Goal: Task Accomplishment & Management: Complete application form

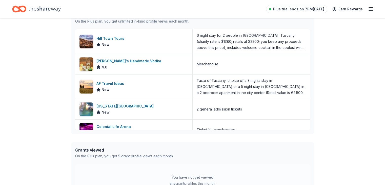
scroll to position [145, 0]
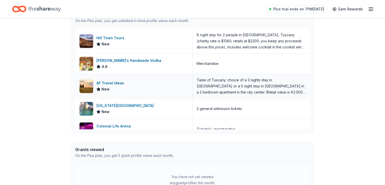
click at [115, 82] on div "AF Travel Ideas" at bounding box center [111, 83] width 30 height 6
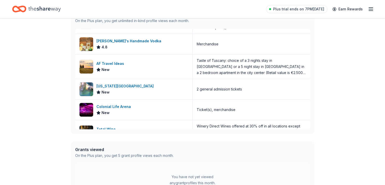
scroll to position [82, 0]
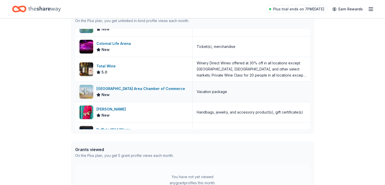
click at [117, 88] on div "[GEOGRAPHIC_DATA] Area Chamber of Commerce" at bounding box center [141, 88] width 91 height 6
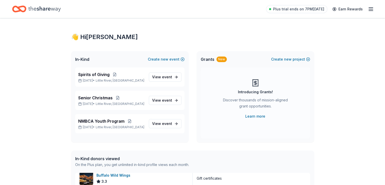
scroll to position [0, 0]
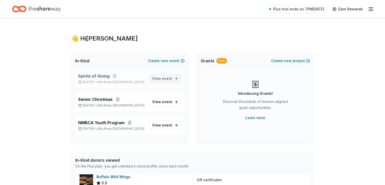
click at [169, 79] on span "event" at bounding box center [167, 78] width 10 height 4
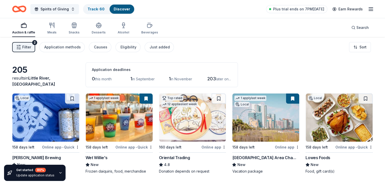
click at [369, 9] on line "button" at bounding box center [371, 9] width 4 height 0
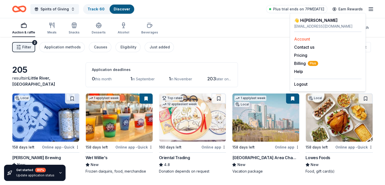
click at [304, 38] on link "Account" at bounding box center [302, 38] width 16 height 5
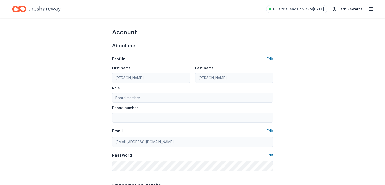
click at [368, 8] on icon "button" at bounding box center [371, 9] width 6 height 6
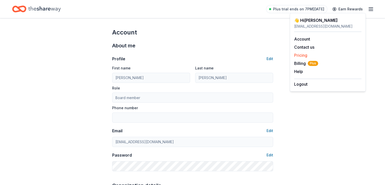
click at [302, 55] on link "Pricing" at bounding box center [300, 55] width 13 height 5
click at [299, 55] on link "Pricing" at bounding box center [300, 55] width 13 height 5
click at [293, 55] on div "👋 Hi Charlene littleriverrotary@gmail.com Account Contact us Pricing Billing Pl…" at bounding box center [328, 52] width 76 height 78
click at [294, 55] on div "👋 Hi Charlene littleriverrotary@gmail.com Account Contact us Pricing Billing Pl…" at bounding box center [328, 52] width 76 height 78
click at [301, 52] on div "Pricing" at bounding box center [327, 55] width 67 height 6
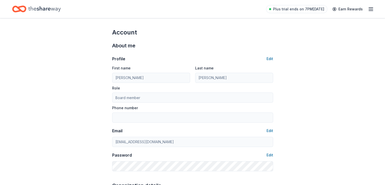
click at [368, 9] on icon "button" at bounding box center [371, 9] width 6 height 6
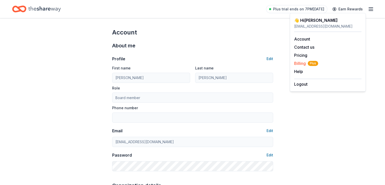
click at [302, 62] on span "Billing Plus" at bounding box center [306, 63] width 24 height 6
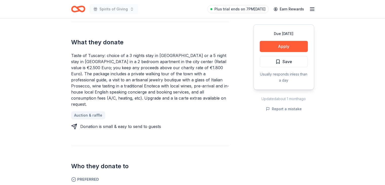
scroll to position [195, 0]
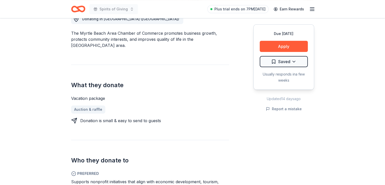
scroll to position [155, 0]
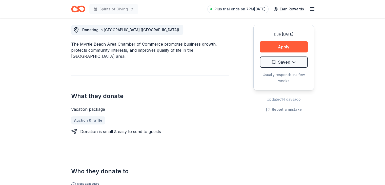
click at [379, 58] on div "Due in 158 days Share Myrtle Beach Area Chamber of Commerce New 1 apply last we…" at bounding box center [192, 183] width 385 height 640
click at [86, 116] on link "Auction & raffle" at bounding box center [90, 120] width 38 height 8
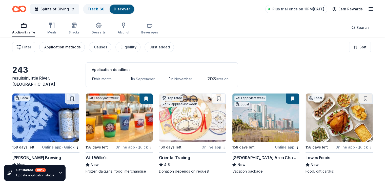
click at [79, 48] on div "Application methods" at bounding box center [62, 47] width 36 height 6
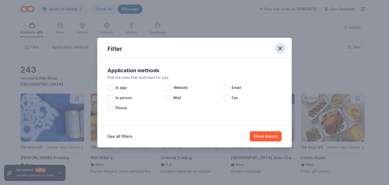
click at [278, 48] on icon "button" at bounding box center [279, 48] width 7 height 7
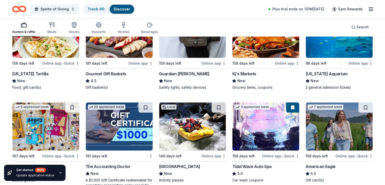
scroll to position [639, 0]
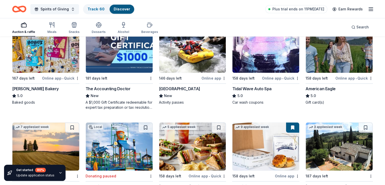
click at [330, 52] on img at bounding box center [339, 49] width 67 height 48
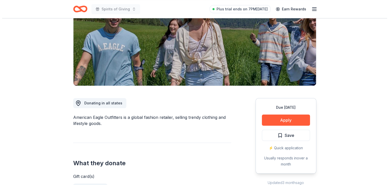
scroll to position [67, 0]
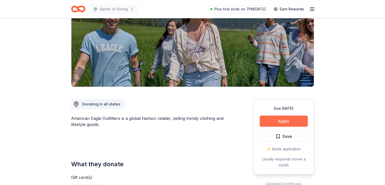
click at [285, 121] on button "Apply" at bounding box center [284, 120] width 48 height 11
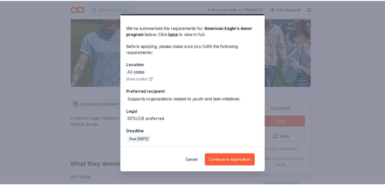
scroll to position [13, 0]
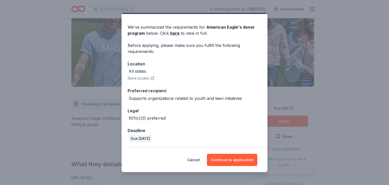
drag, startPoint x: 265, startPoint y: 52, endPoint x: 267, endPoint y: 63, distance: 11.6
click at [267, 63] on div "Donor Program Requirements We've summarized the requirements for American Eagle…" at bounding box center [194, 92] width 389 height 185
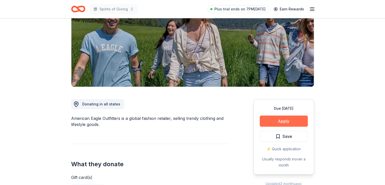
click at [285, 119] on button "Apply" at bounding box center [284, 120] width 48 height 11
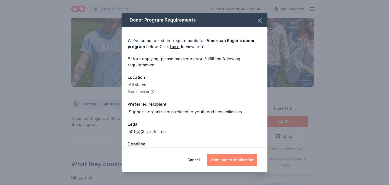
click at [239, 160] on button "Continue to application" at bounding box center [232, 160] width 50 height 12
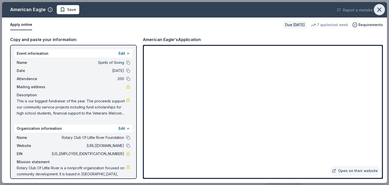
click at [379, 10] on icon "button" at bounding box center [378, 9] width 7 height 7
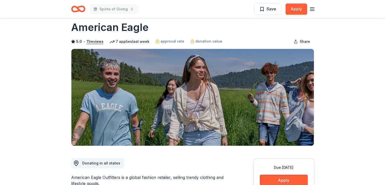
scroll to position [0, 0]
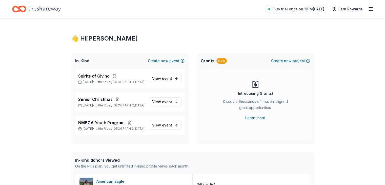
click at [368, 10] on icon "button" at bounding box center [371, 9] width 6 height 6
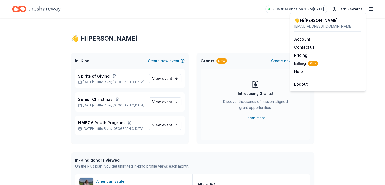
click at [368, 10] on icon "button" at bounding box center [371, 9] width 6 height 6
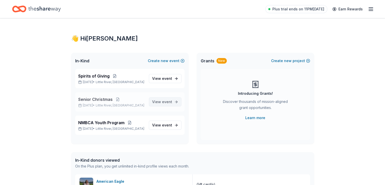
click at [168, 101] on span "event" at bounding box center [167, 101] width 10 height 4
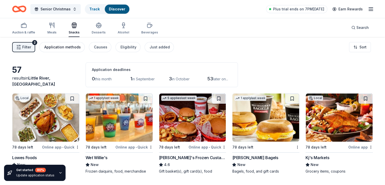
click at [81, 47] on div "Application methods" at bounding box center [62, 47] width 36 height 6
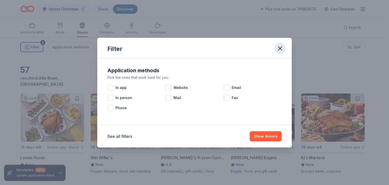
click at [281, 48] on icon "button" at bounding box center [279, 48] width 7 height 7
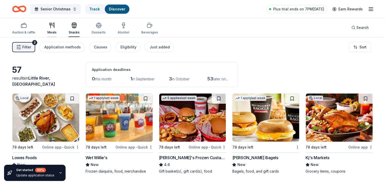
click at [55, 27] on icon "button" at bounding box center [52, 25] width 6 height 6
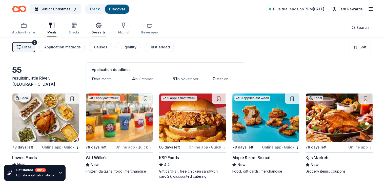
drag, startPoint x: 104, startPoint y: 28, endPoint x: 107, endPoint y: 27, distance: 3.6
click at [102, 28] on icon "button" at bounding box center [99, 25] width 6 height 6
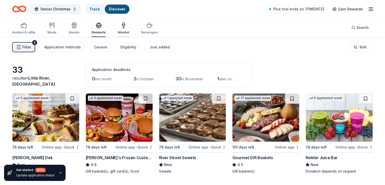
click at [125, 25] on icon "button" at bounding box center [123, 25] width 3 height 0
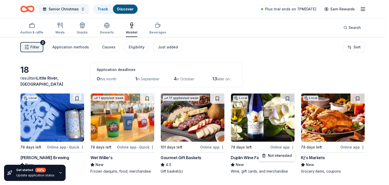
click at [292, 146] on html "Senior Christmas Track Discover Plus trial ends on 7PM, 8/30 Earn Rewards Aucti…" at bounding box center [194, 92] width 389 height 185
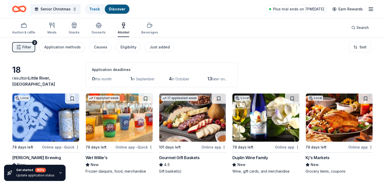
click at [348, 147] on div "Online app" at bounding box center [360, 147] width 25 height 6
click at [344, 9] on link "Earn Rewards" at bounding box center [347, 9] width 36 height 9
click at [342, 8] on link "Earn Rewards" at bounding box center [347, 9] width 36 height 9
click at [167, 45] on div "Just added" at bounding box center [159, 47] width 20 height 6
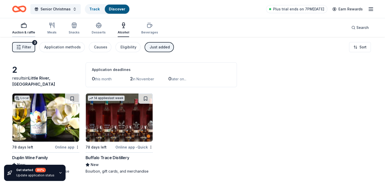
click at [27, 26] on icon "button" at bounding box center [24, 25] width 6 height 6
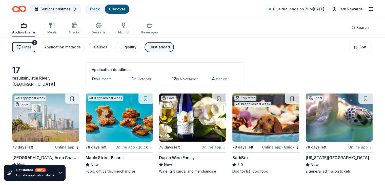
click at [368, 9] on icon "button" at bounding box center [371, 9] width 6 height 6
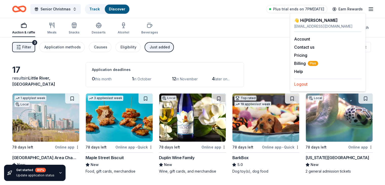
click at [300, 85] on button "Logout" at bounding box center [300, 84] width 13 height 6
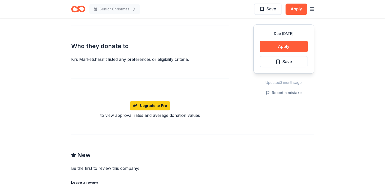
scroll to position [428, 0]
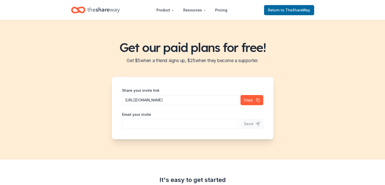
click at [100, 9] on icon "Home" at bounding box center [103, 10] width 32 height 6
click at [161, 10] on button "Product" at bounding box center [165, 10] width 26 height 10
click at [160, 10] on button "Product" at bounding box center [165, 10] width 26 height 10
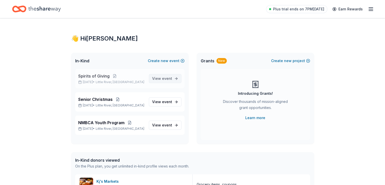
click at [165, 79] on span "event" at bounding box center [167, 78] width 10 height 4
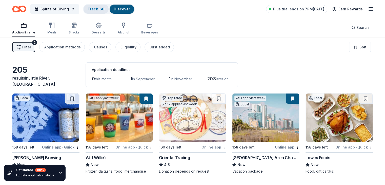
click at [101, 9] on link "Track · 60" at bounding box center [96, 9] width 17 height 4
click at [101, 7] on link "Track · 60" at bounding box center [96, 9] width 17 height 4
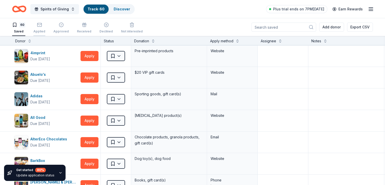
click at [42, 24] on icon "button" at bounding box center [39, 24] width 5 height 5
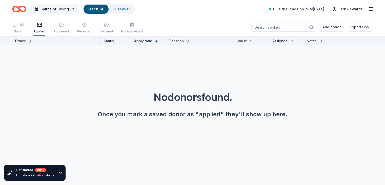
click at [79, 7] on button "Spirits of Giving" at bounding box center [54, 9] width 49 height 10
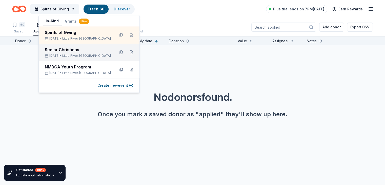
click at [65, 50] on div "Senior Christmas" at bounding box center [78, 50] width 66 height 6
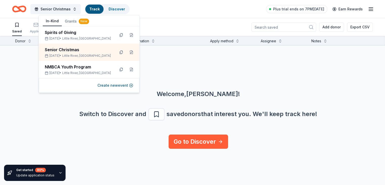
click at [163, 60] on div "Welcome, [PERSON_NAME] ! Switch to Discover and save donors that interest you. …" at bounding box center [198, 89] width 385 height 89
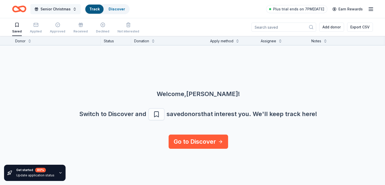
click at [81, 9] on button "Senior Christmas" at bounding box center [55, 9] width 50 height 10
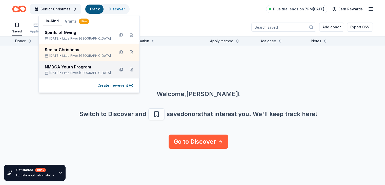
click at [79, 67] on div "NMBCA Youth Program" at bounding box center [78, 67] width 66 height 6
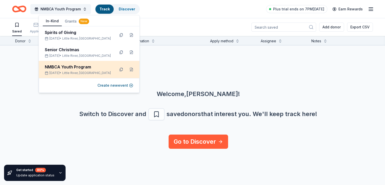
click at [84, 68] on div "NMBCA Youth Program" at bounding box center [78, 67] width 66 height 6
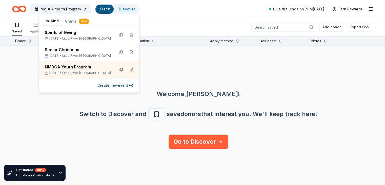
click at [198, 66] on div "Welcome, [PERSON_NAME] ! Switch to Discover and save donors that interest you. …" at bounding box center [198, 89] width 385 height 89
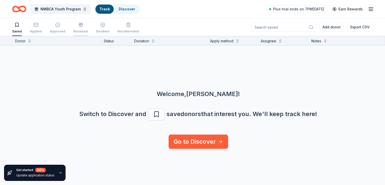
click at [83, 26] on icon "button" at bounding box center [80, 24] width 5 height 5
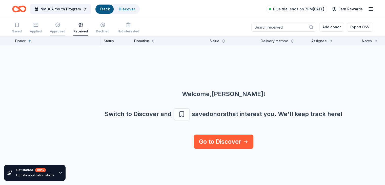
click at [64, 28] on div "Approved" at bounding box center [57, 27] width 15 height 11
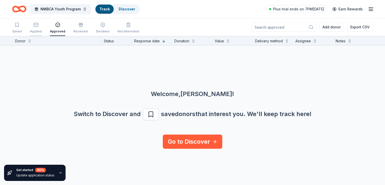
click at [42, 28] on div "Applied" at bounding box center [36, 27] width 12 height 11
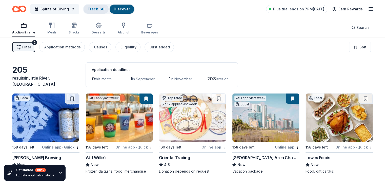
click at [104, 7] on link "Track · 60" at bounding box center [96, 9] width 17 height 4
click at [104, 8] on link "Track · 60" at bounding box center [96, 9] width 17 height 4
click at [103, 10] on link "Track · 60" at bounding box center [96, 9] width 17 height 4
click at [103, 9] on link "Track · 60" at bounding box center [96, 9] width 17 height 4
click at [95, 9] on link "Track · 60" at bounding box center [96, 9] width 17 height 4
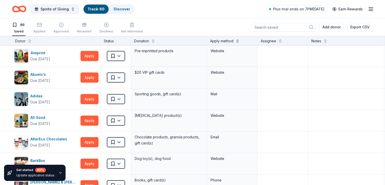
click at [239, 40] on button at bounding box center [237, 40] width 4 height 5
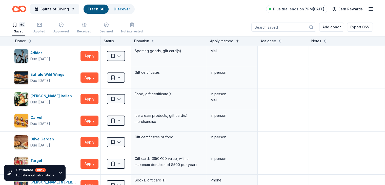
click at [239, 40] on button at bounding box center [237, 40] width 4 height 5
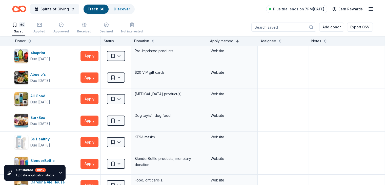
click at [239, 40] on button at bounding box center [237, 40] width 4 height 5
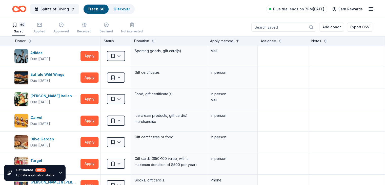
click at [239, 40] on button at bounding box center [237, 40] width 4 height 5
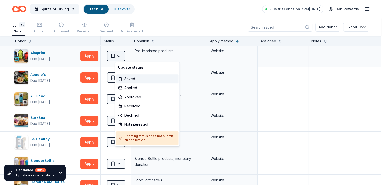
click at [128, 55] on html "Spirits of Giving Track · 60 Discover Plus trial ends on 7PM[DATE] Earn Rewards…" at bounding box center [192, 92] width 385 height 185
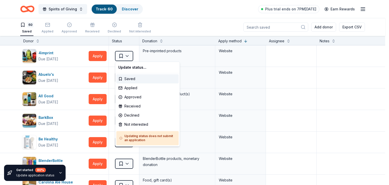
click at [212, 26] on html "Spirits of Giving Track · 60 Discover Plus trial ends on 7PM[DATE] Earn Rewards…" at bounding box center [194, 92] width 389 height 185
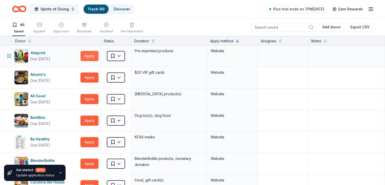
click at [98, 55] on button "Apply" at bounding box center [89, 56] width 18 height 10
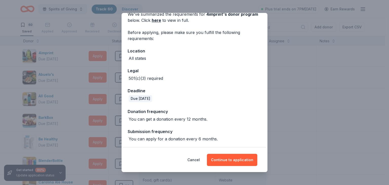
scroll to position [26, 0]
click at [225, 159] on button "Continue to application" at bounding box center [232, 160] width 50 height 12
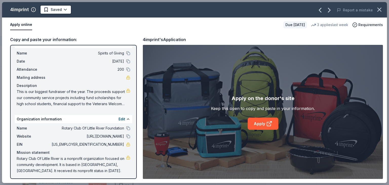
scroll to position [11, 0]
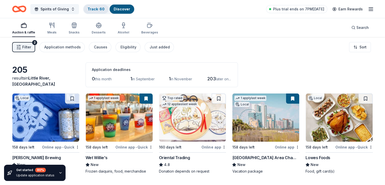
click at [104, 9] on link "Track · 60" at bounding box center [96, 9] width 17 height 4
click at [101, 9] on link "Track · 60" at bounding box center [96, 9] width 17 height 4
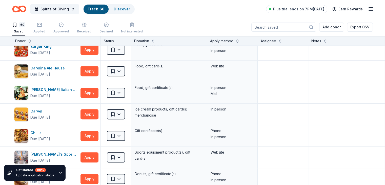
scroll to position [228, 0]
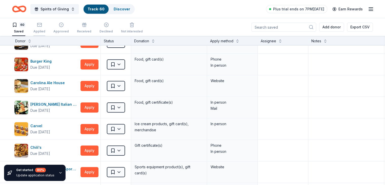
click at [41, 25] on icon "button" at bounding box center [39, 24] width 4 height 1
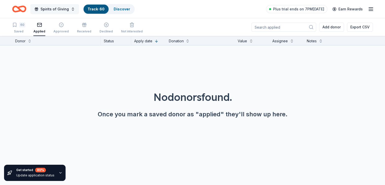
click at [79, 9] on button "Spirits of Giving" at bounding box center [54, 9] width 49 height 10
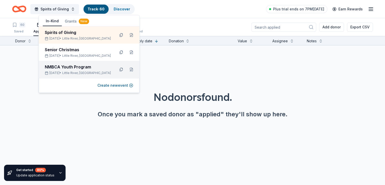
click at [67, 65] on div "NMBCA Youth Program" at bounding box center [78, 67] width 66 height 6
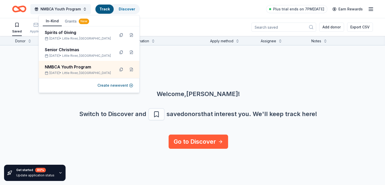
click at [214, 63] on div "Welcome, [PERSON_NAME] ! Switch to Discover and save donors that interest you. …" at bounding box center [198, 89] width 385 height 89
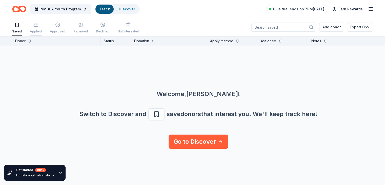
click at [38, 26] on rect "button" at bounding box center [36, 24] width 4 height 3
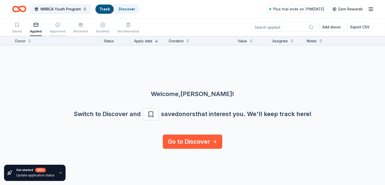
click at [60, 26] on icon "button" at bounding box center [57, 24] width 5 height 5
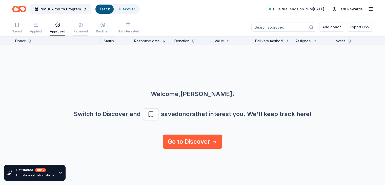
click at [83, 25] on icon "button" at bounding box center [80, 24] width 5 height 5
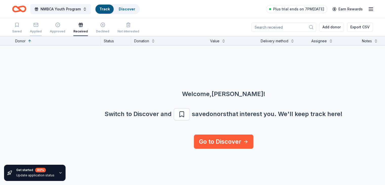
click at [38, 25] on icon "button" at bounding box center [35, 24] width 5 height 5
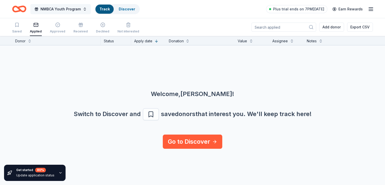
click at [91, 9] on button "NMBCA Youth Program" at bounding box center [60, 9] width 60 height 10
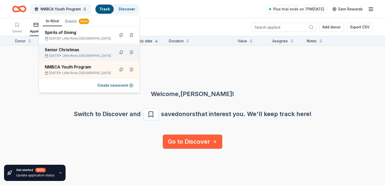
click at [66, 49] on div "Senior Christmas" at bounding box center [78, 50] width 66 height 6
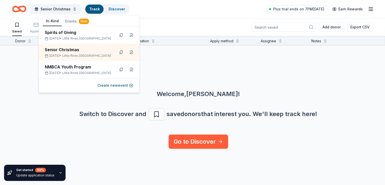
click at [180, 18] on div "Senior Christmas Track Discover Plus trial ends on 7PM[DATE] Earn Rewards" at bounding box center [192, 9] width 385 height 18
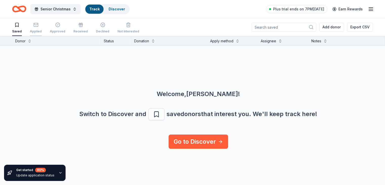
click at [38, 24] on icon "button" at bounding box center [36, 24] width 4 height 1
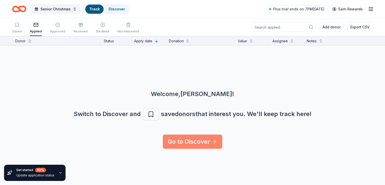
click at [207, 141] on link "Go to Discover" at bounding box center [192, 141] width 59 height 14
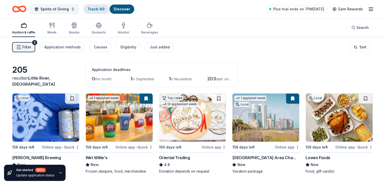
click at [100, 8] on link "Track · 60" at bounding box center [96, 9] width 17 height 4
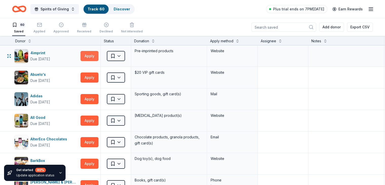
click at [98, 53] on button "Apply" at bounding box center [89, 56] width 18 height 10
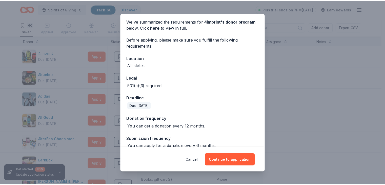
scroll to position [26, 0]
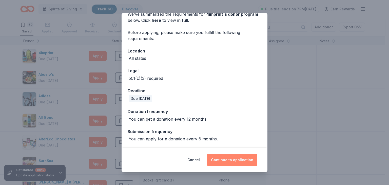
click at [236, 158] on button "Continue to application" at bounding box center [232, 160] width 50 height 12
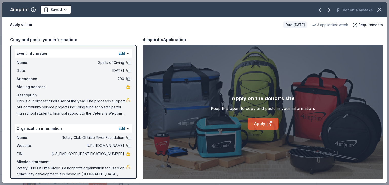
click at [261, 122] on link "Apply" at bounding box center [262, 123] width 31 height 12
click at [378, 10] on icon "button" at bounding box center [379, 10] width 4 height 4
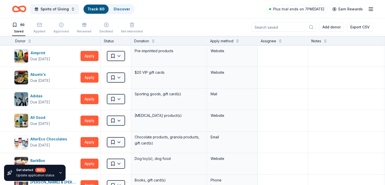
click at [369, 8] on line "button" at bounding box center [371, 8] width 4 height 0
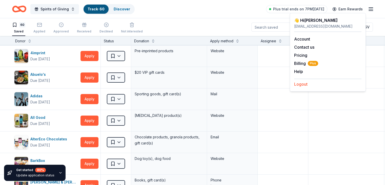
click at [305, 84] on button "Logout" at bounding box center [300, 84] width 13 height 6
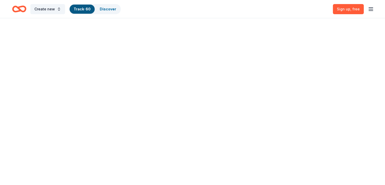
scroll to position [0, 0]
